Goal: Task Accomplishment & Management: Manage account settings

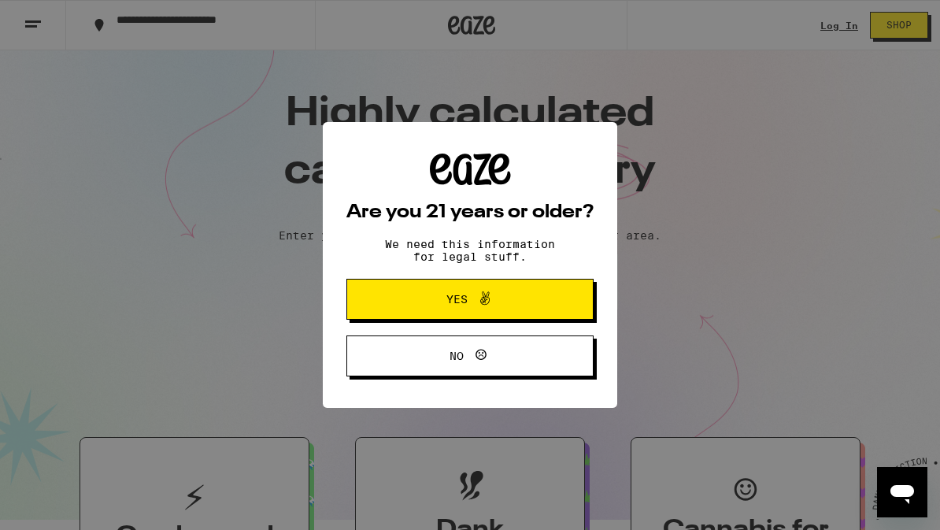
click at [417, 309] on span "Yes" at bounding box center [470, 299] width 120 height 20
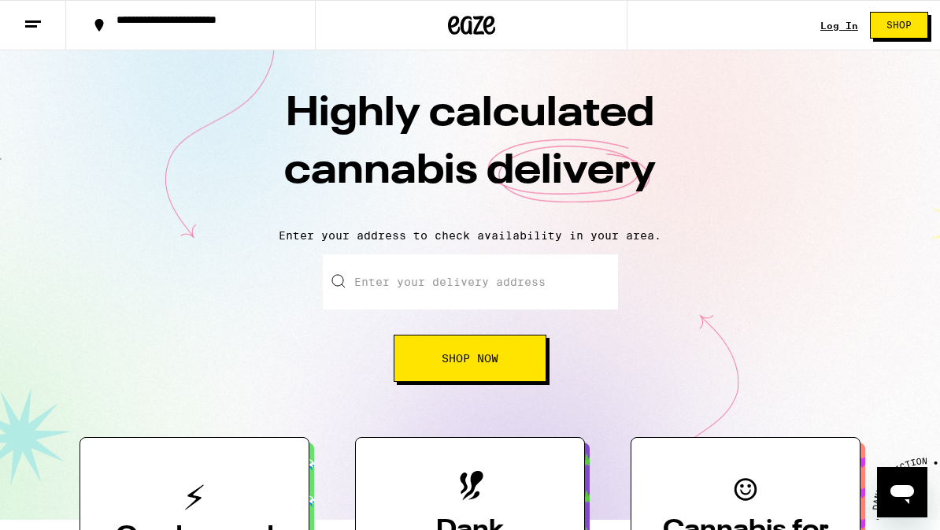
click at [837, 25] on link "Log In" at bounding box center [839, 25] width 38 height 10
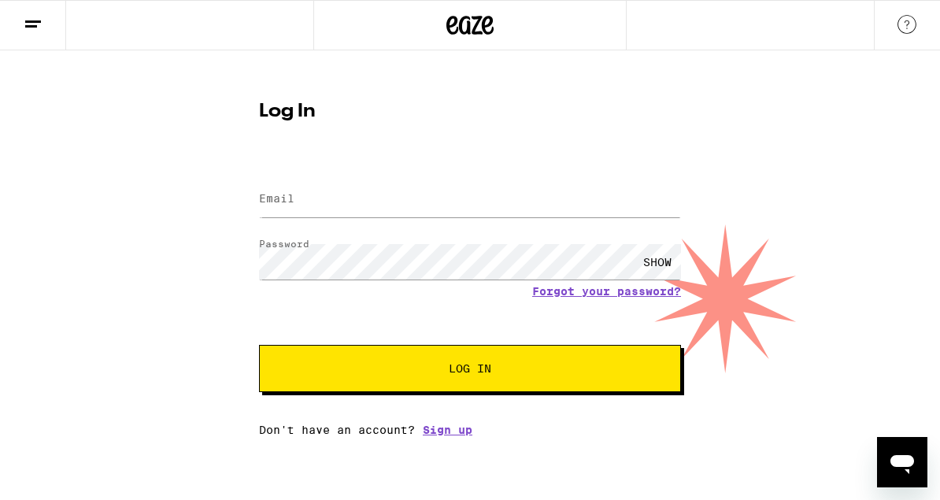
click at [665, 253] on div "SHOW" at bounding box center [657, 261] width 47 height 35
click at [348, 205] on input "Email" at bounding box center [470, 199] width 422 height 35
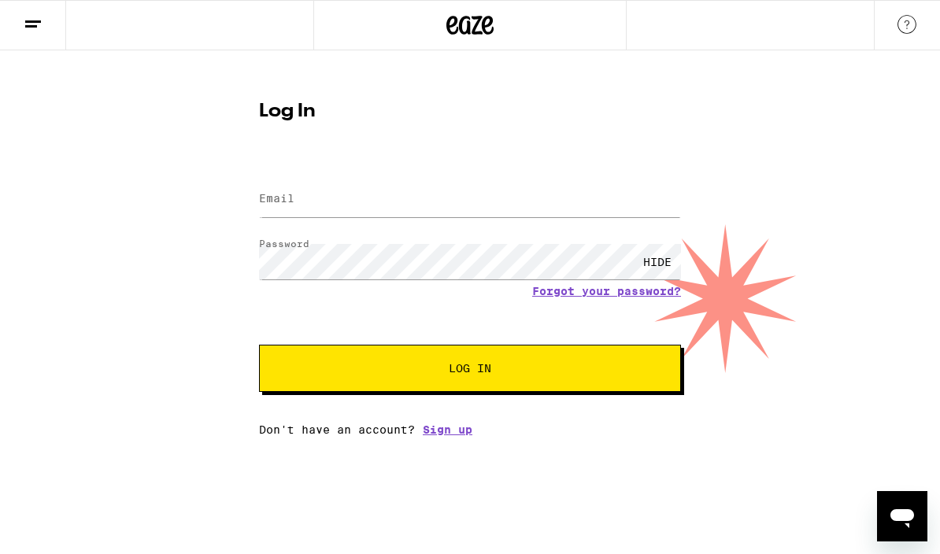
type input "[PERSON_NAME][EMAIL_ADDRESS][DOMAIN_NAME]"
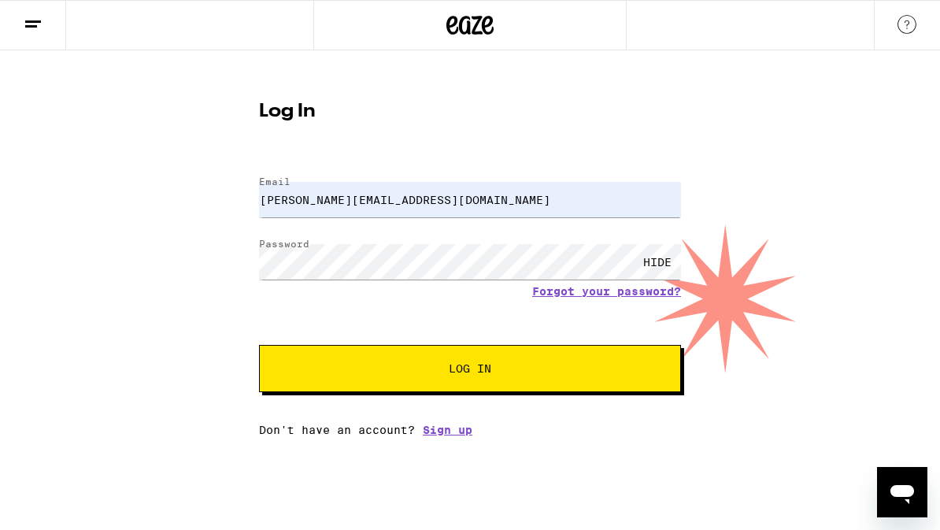
click at [316, 370] on button "Log In" at bounding box center [470, 368] width 422 height 47
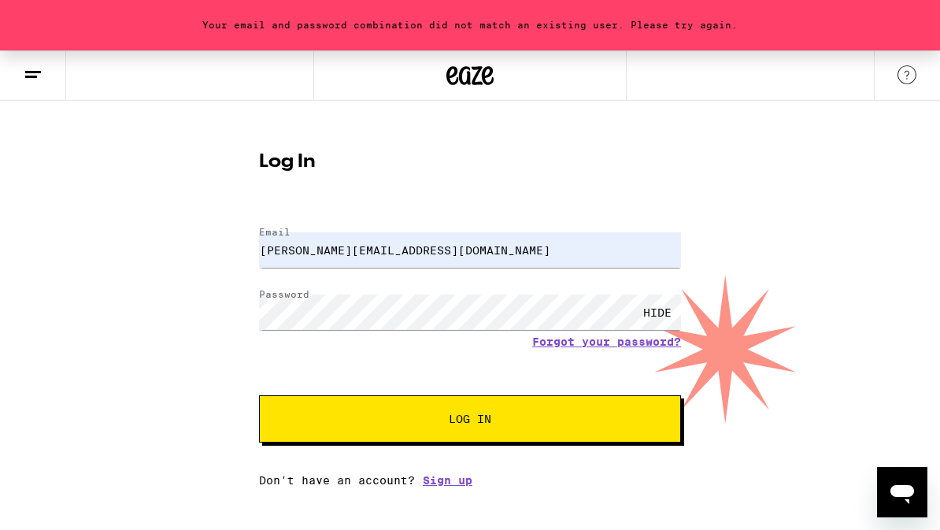
click at [307, 427] on button "Log In" at bounding box center [470, 418] width 422 height 47
click at [579, 346] on link "Forgot your password?" at bounding box center [606, 341] width 149 height 13
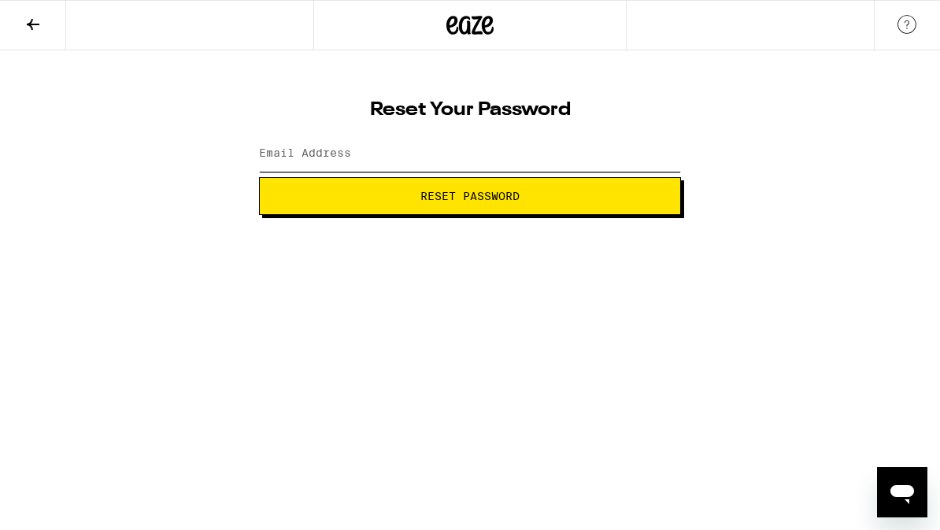
click at [319, 162] on input "Email Address" at bounding box center [470, 153] width 422 height 35
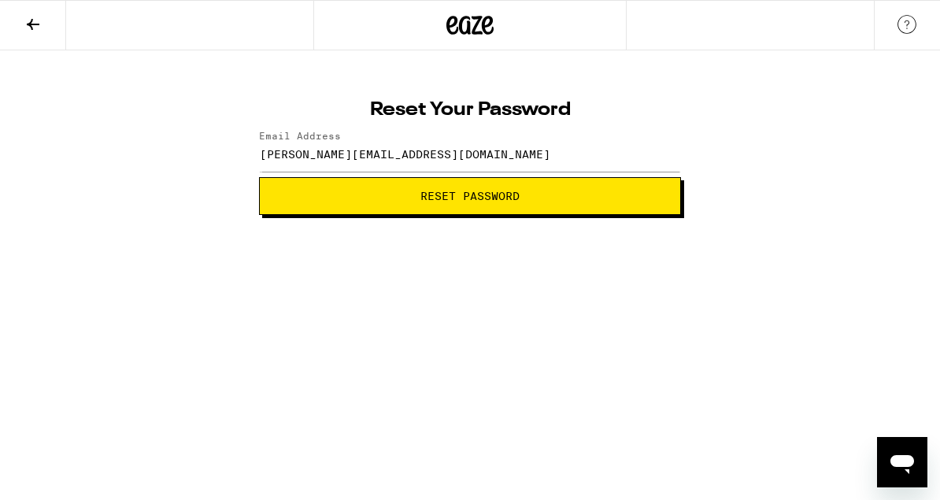
click at [537, 198] on span "Reset Password" at bounding box center [469, 196] width 395 height 11
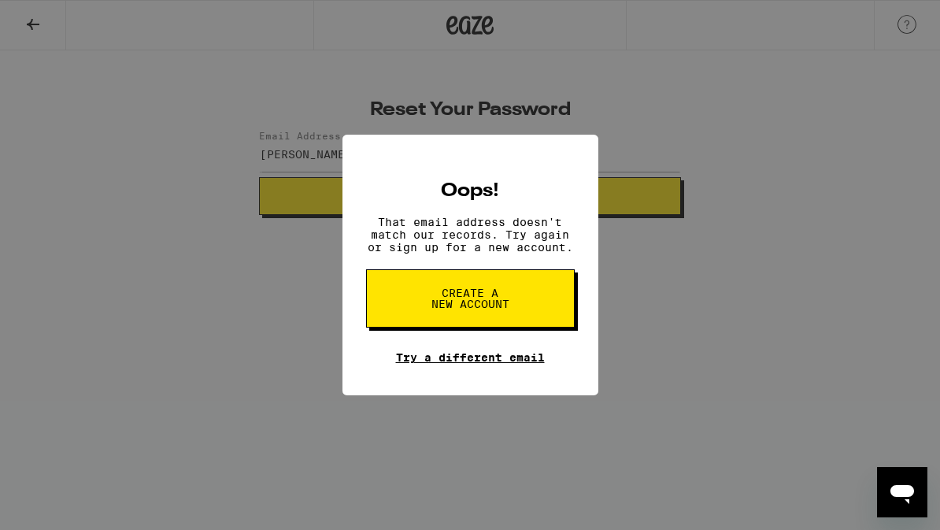
click at [480, 364] on link "Try a different email" at bounding box center [470, 357] width 149 height 13
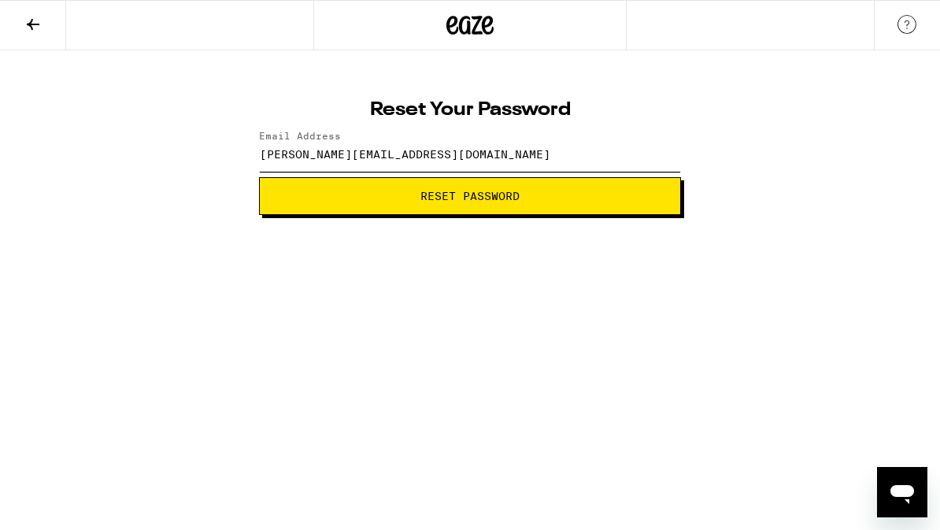
click at [483, 155] on input "[PERSON_NAME][EMAIL_ADDRESS][DOMAIN_NAME]" at bounding box center [470, 153] width 422 height 35
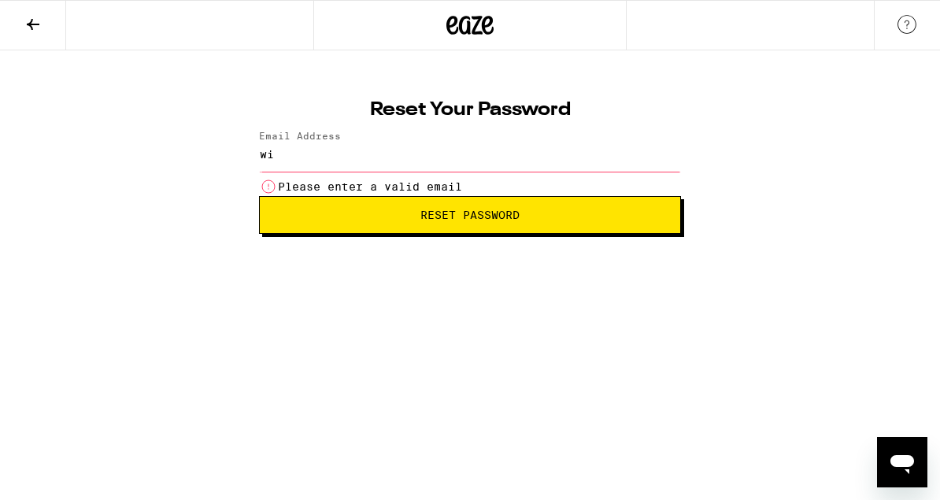
type input "w"
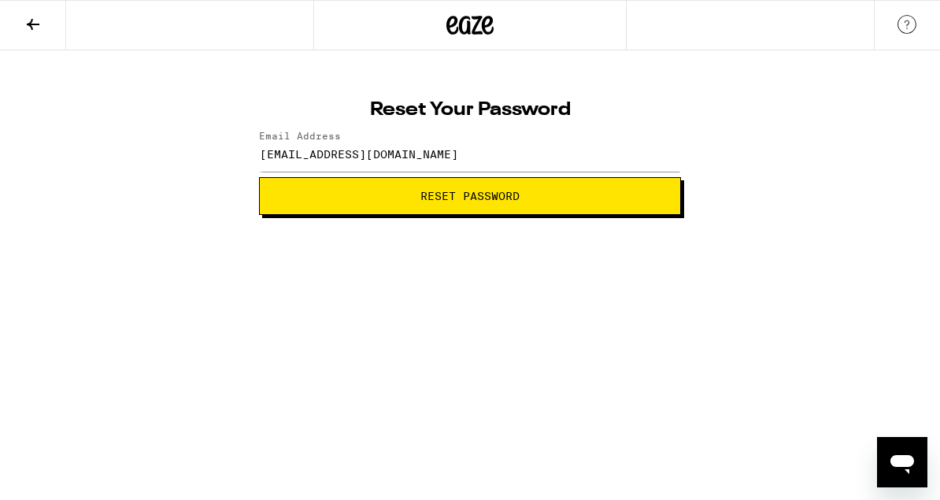
click at [540, 197] on span "Reset Password" at bounding box center [469, 196] width 395 height 11
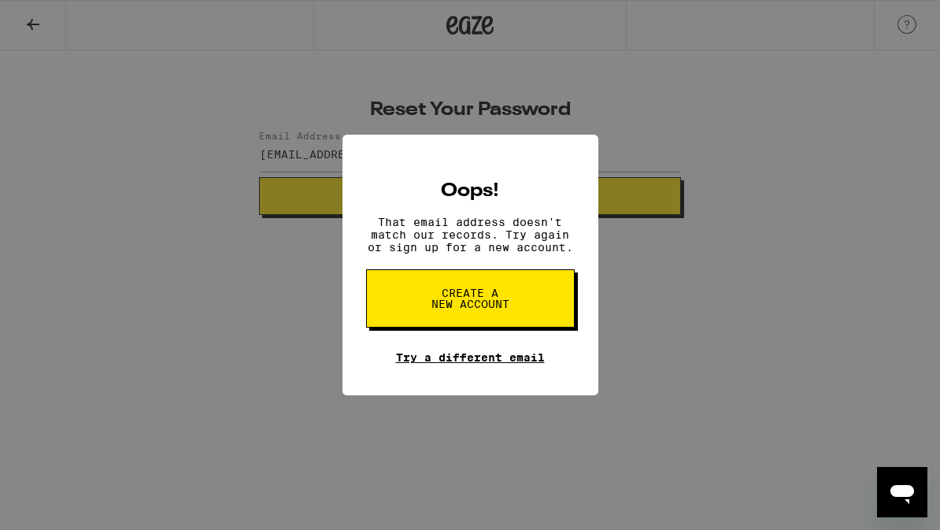
click at [510, 361] on link "Try a different email" at bounding box center [470, 357] width 149 height 13
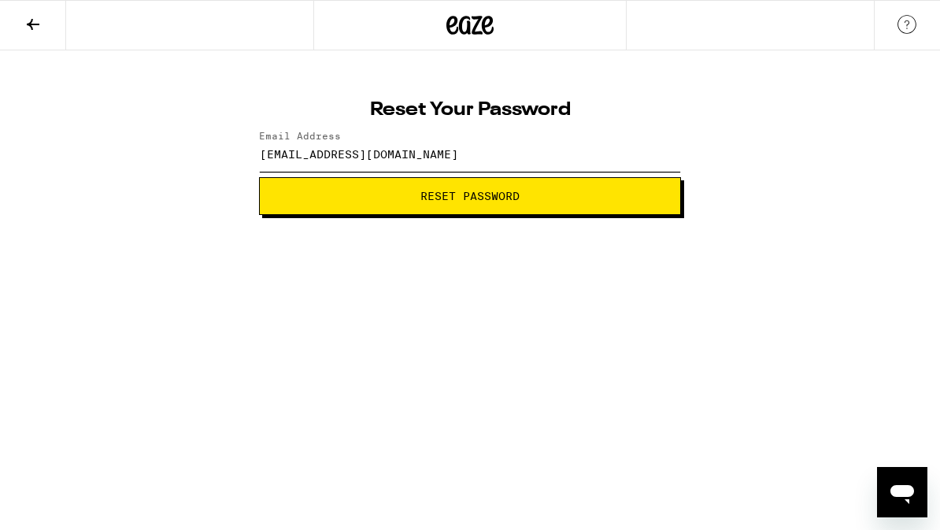
click at [460, 146] on input "[EMAIL_ADDRESS][DOMAIN_NAME]" at bounding box center [470, 153] width 422 height 35
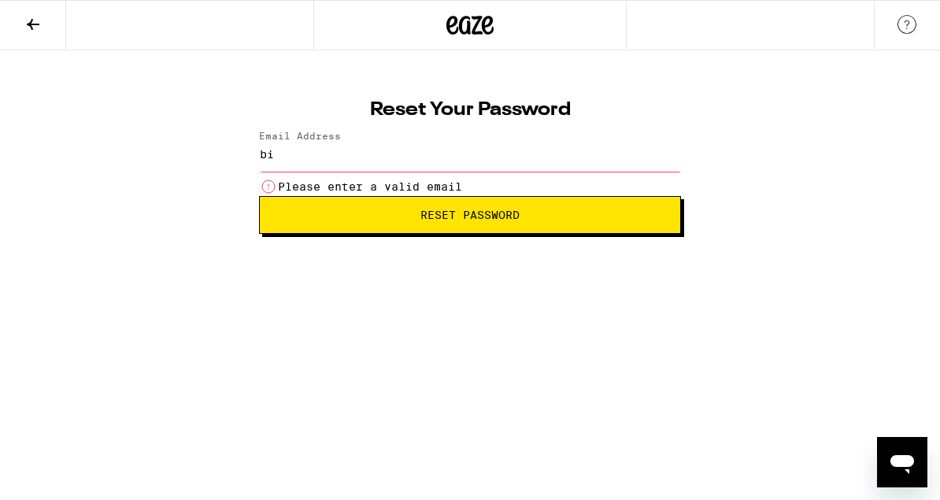
type input "b"
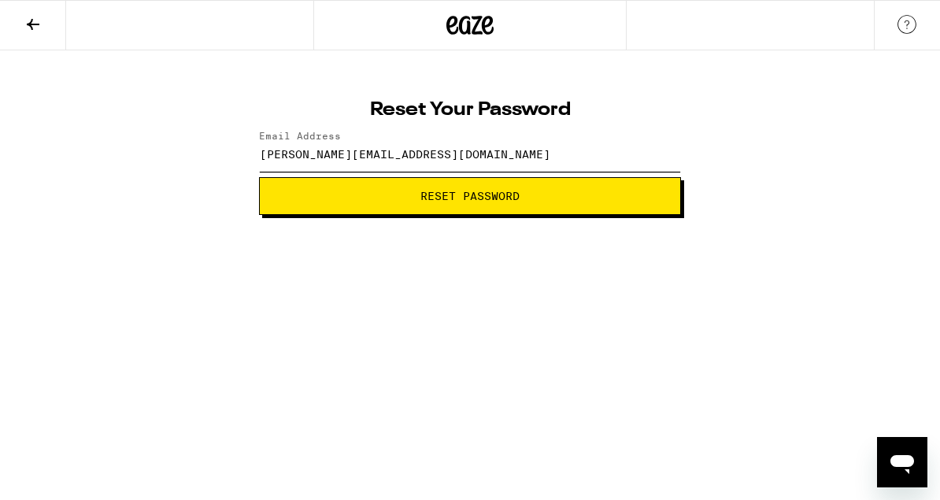
type input "[PERSON_NAME][EMAIL_ADDRESS][DOMAIN_NAME]"
click at [559, 194] on span "Reset Password" at bounding box center [469, 196] width 395 height 11
